Goal: Task Accomplishment & Management: Manage account settings

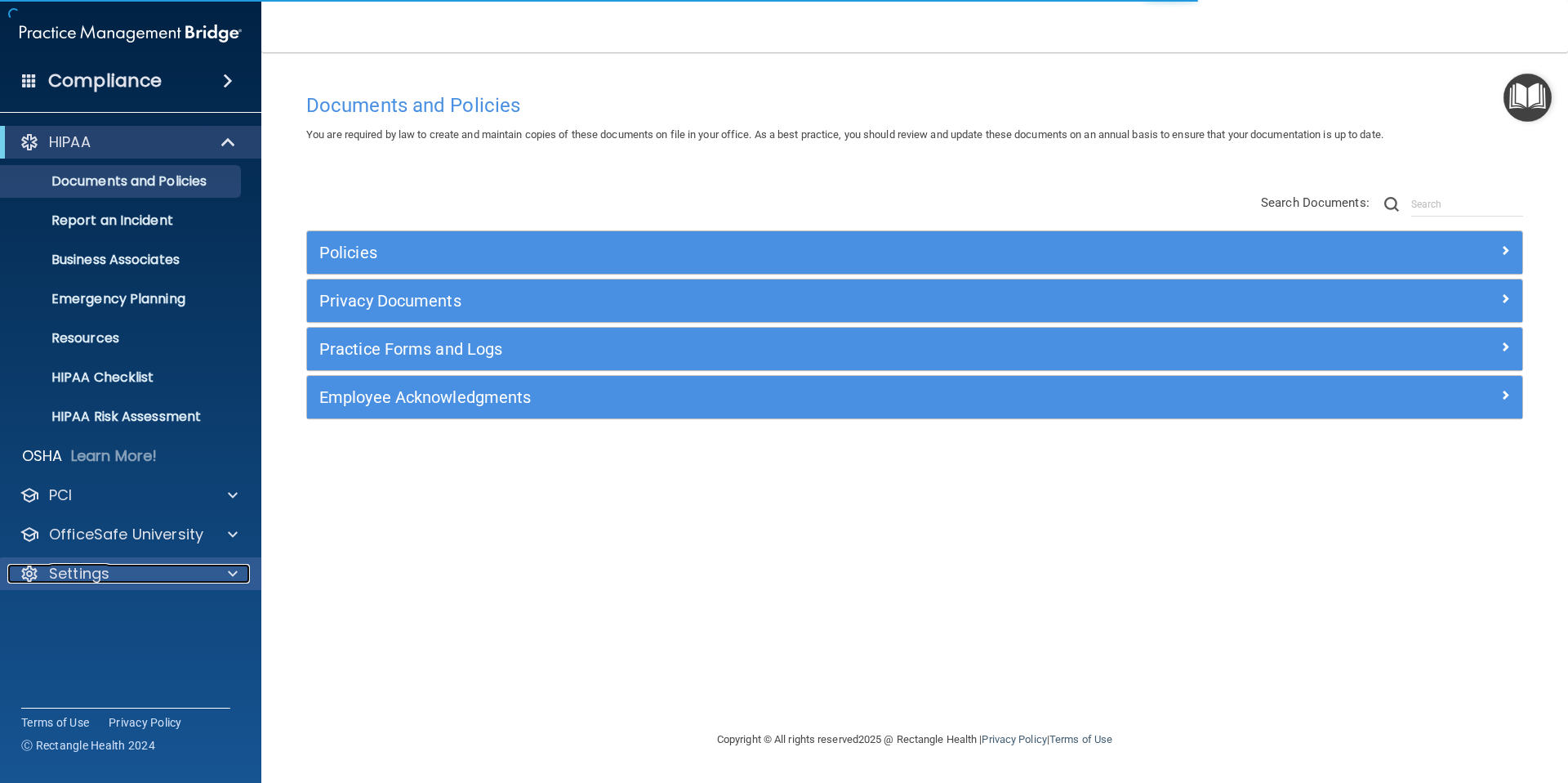
click at [104, 577] on p "Settings" at bounding box center [79, 573] width 60 height 20
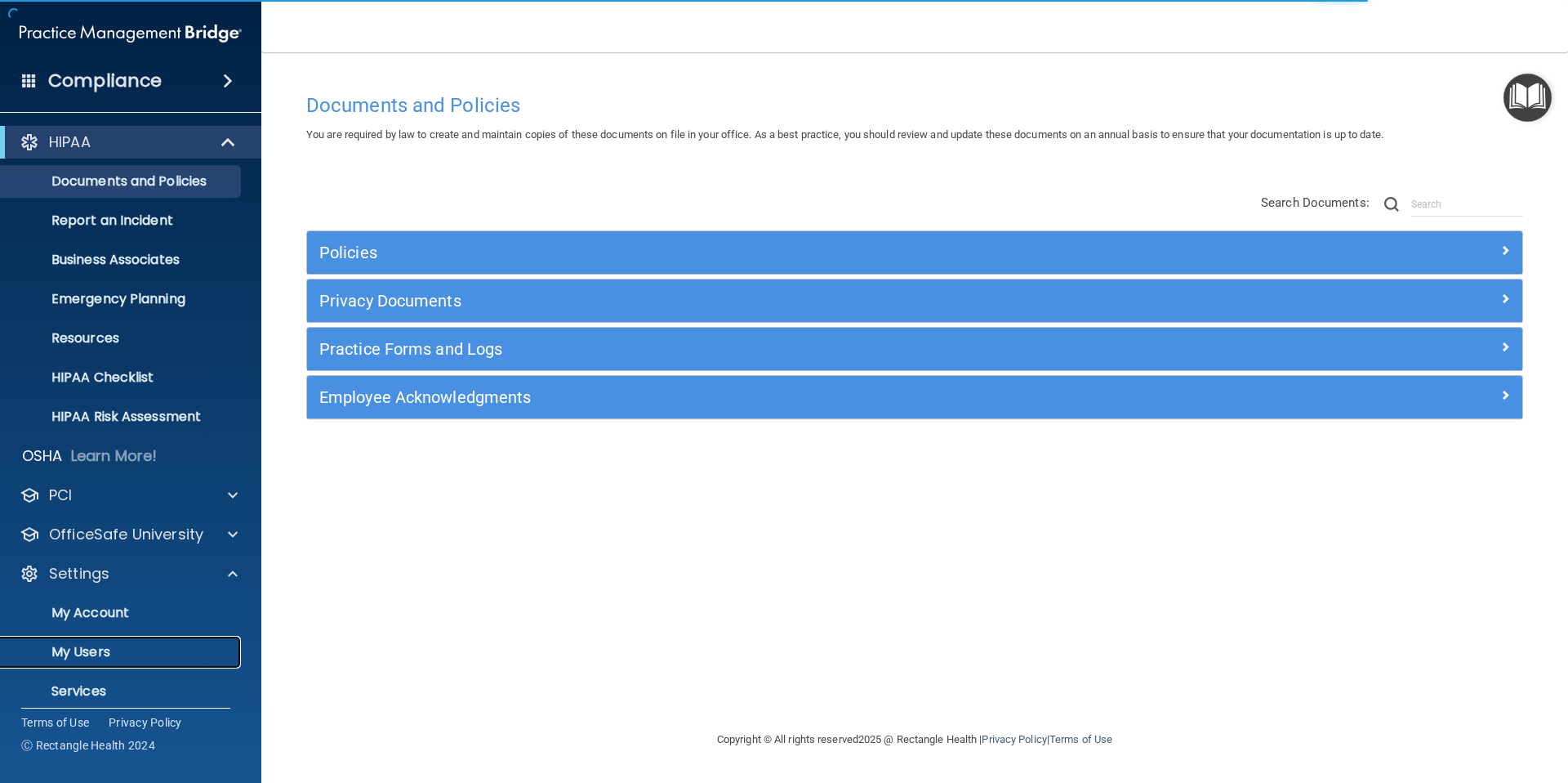
click at [110, 653] on p "My Users" at bounding box center [123, 652] width 223 height 17
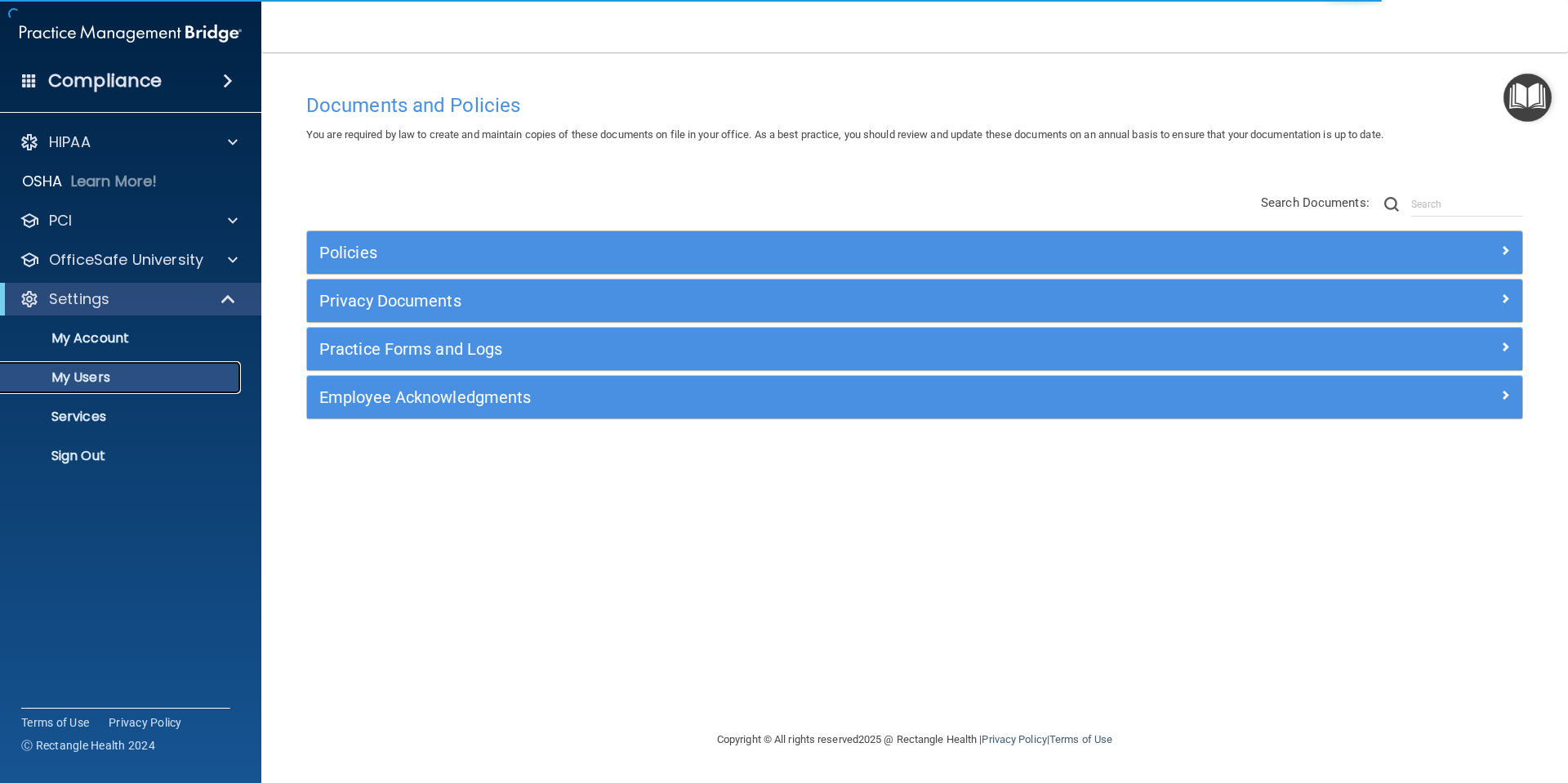
click at [131, 376] on p "My Users" at bounding box center [123, 378] width 223 height 17
select select "20"
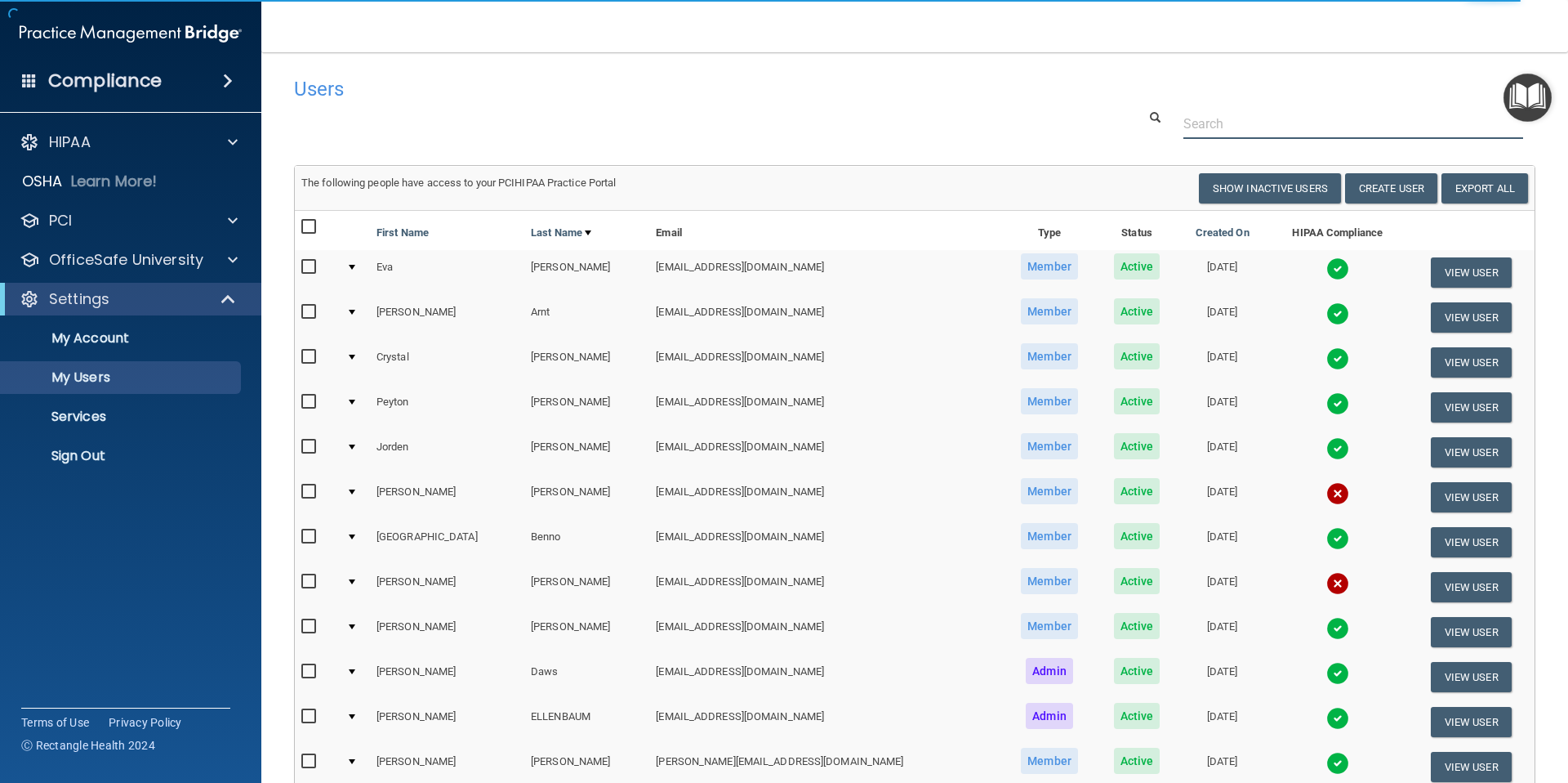
click at [1206, 129] on input "text" at bounding box center [1354, 124] width 340 height 31
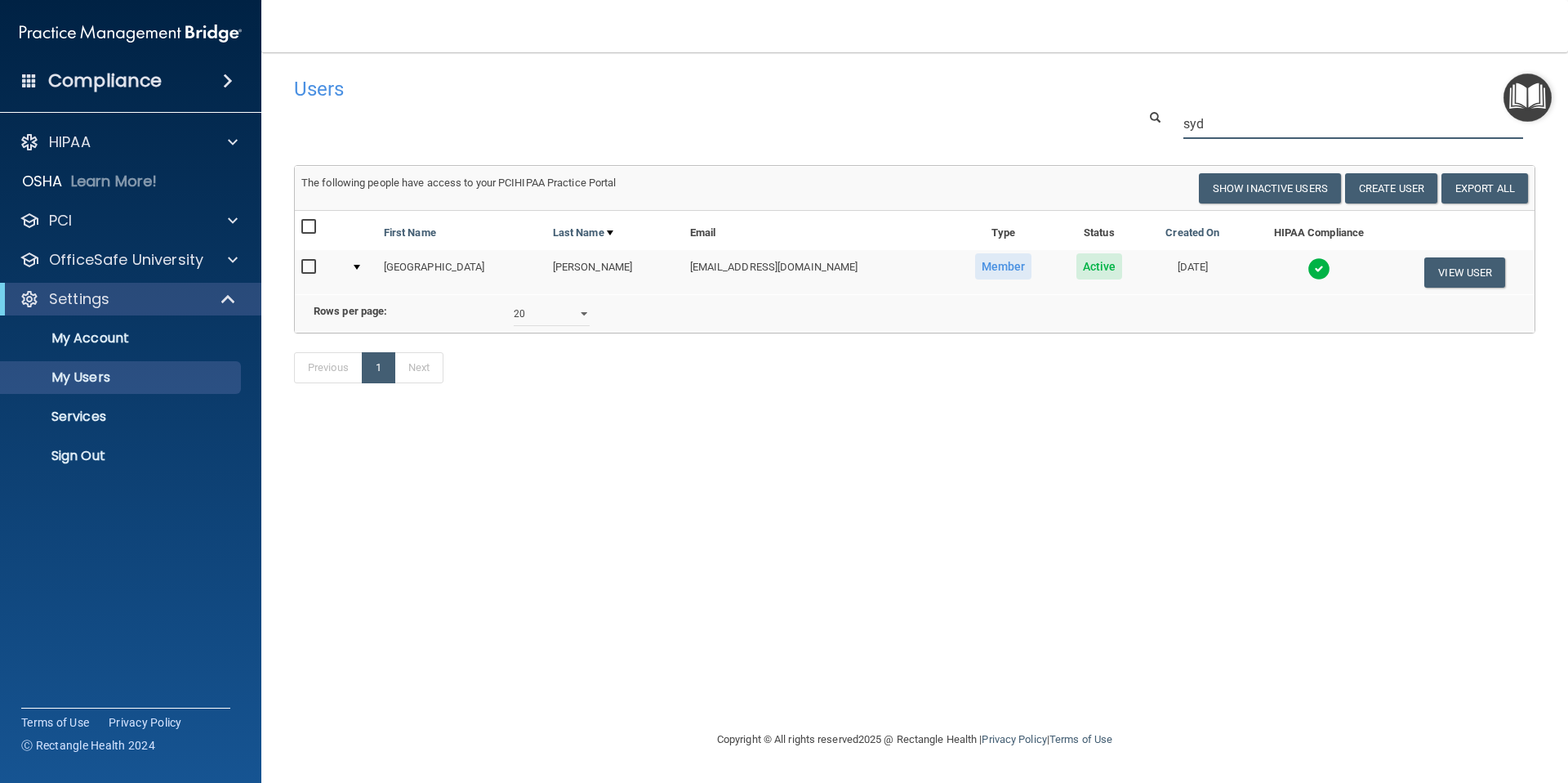
type input "syd"
click at [1308, 270] on img at bounding box center [1319, 268] width 23 height 23
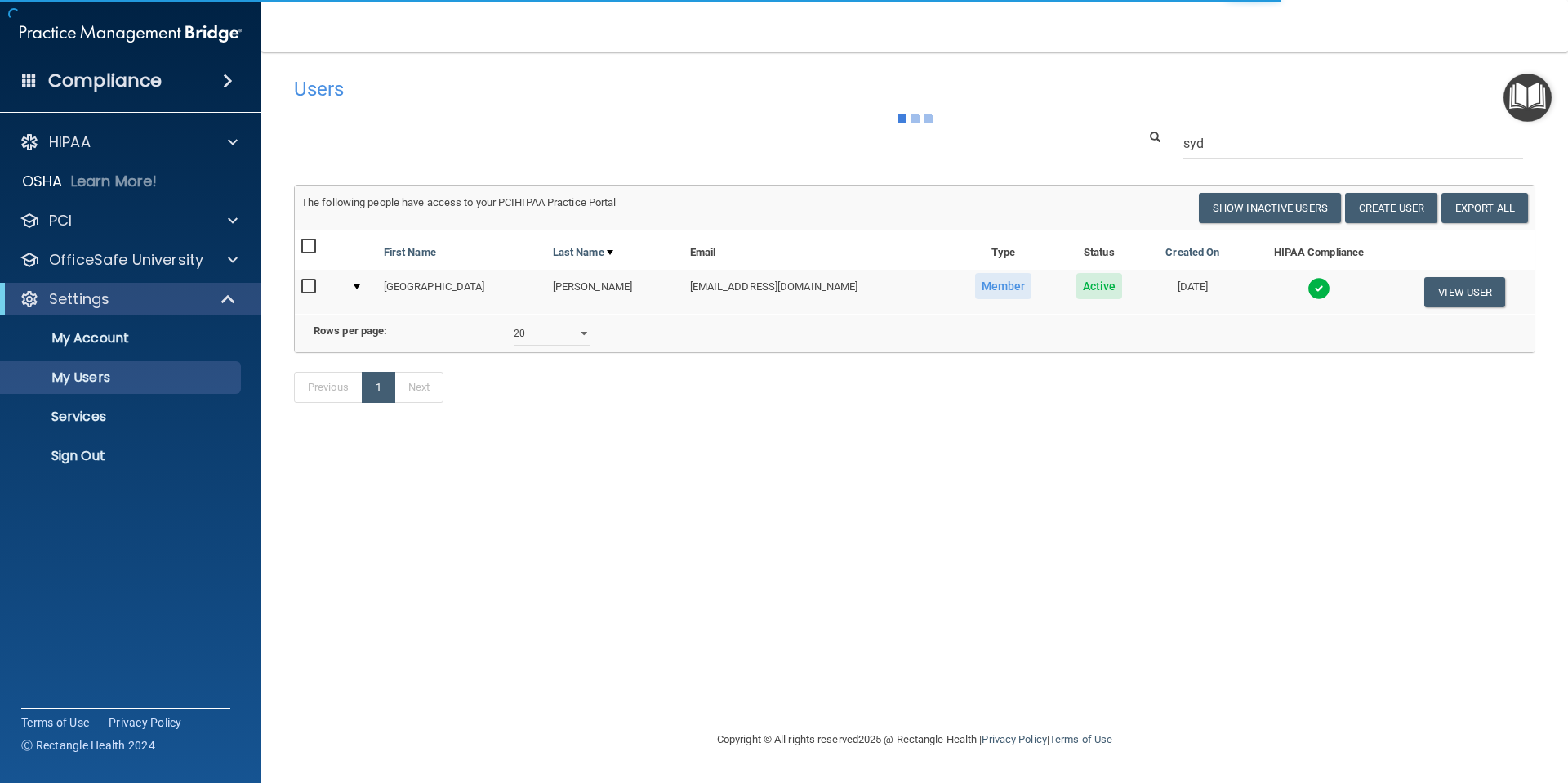
click at [1308, 290] on img at bounding box center [1319, 288] width 23 height 23
